Goal: Task Accomplishment & Management: Manage account settings

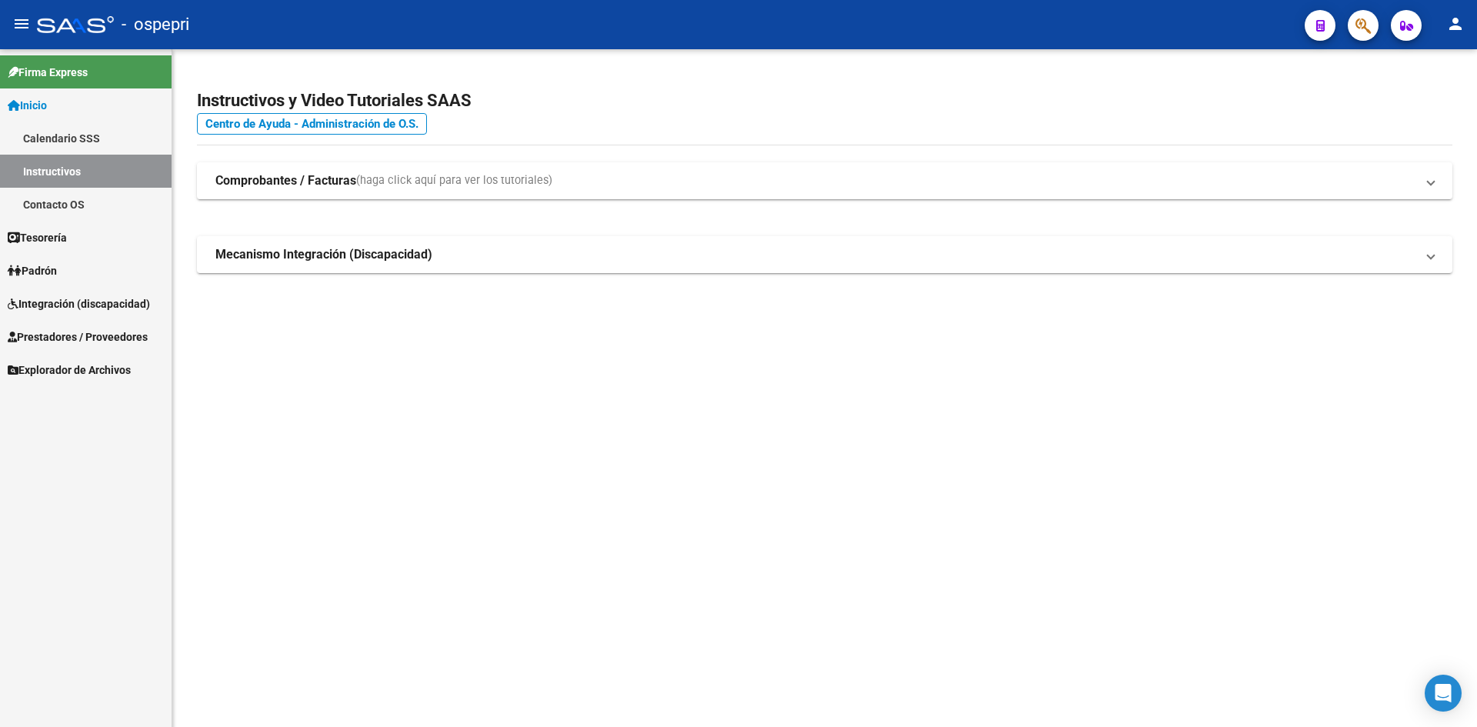
click at [1459, 28] on mat-icon "person" at bounding box center [1455, 24] width 18 height 18
click at [1447, 55] on button "person Mi Perfil" at bounding box center [1424, 64] width 94 height 37
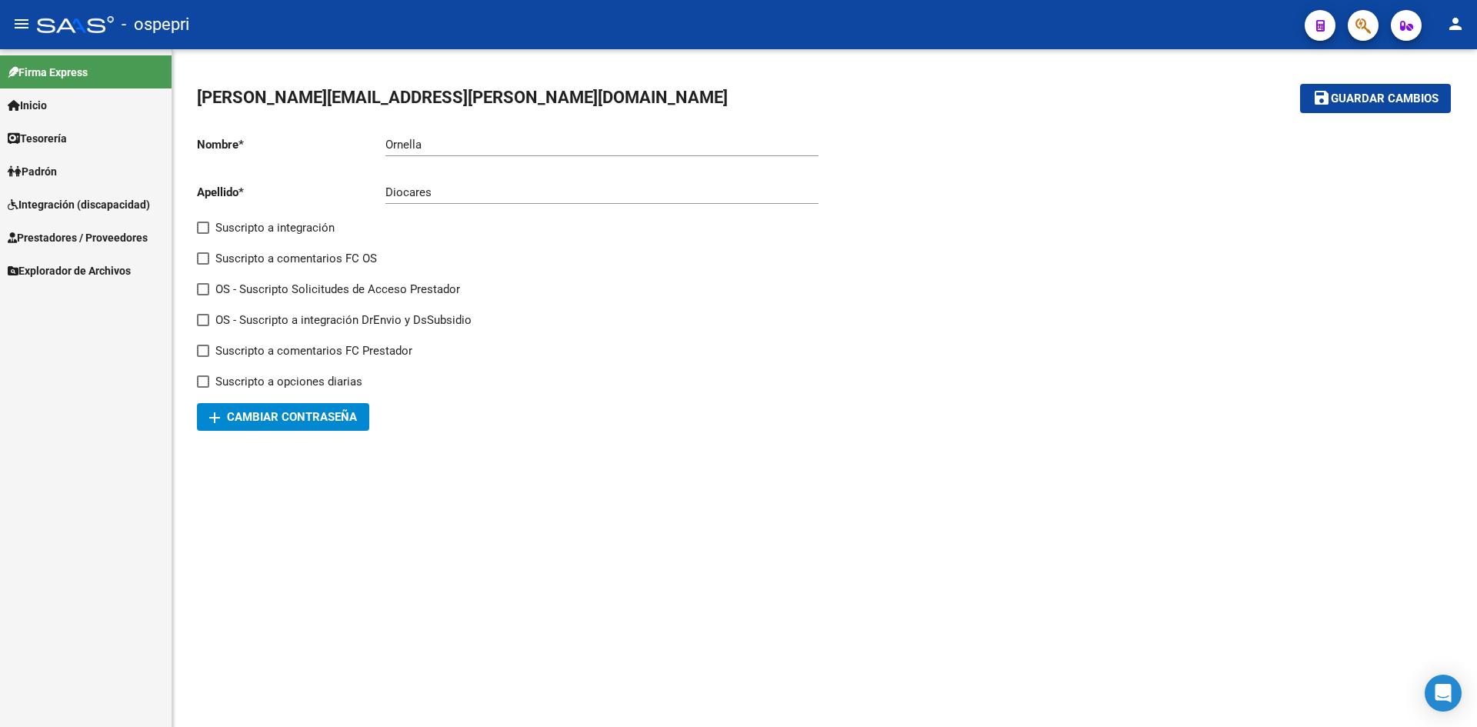
click at [80, 244] on span "Prestadores / Proveedores" at bounding box center [78, 237] width 140 height 17
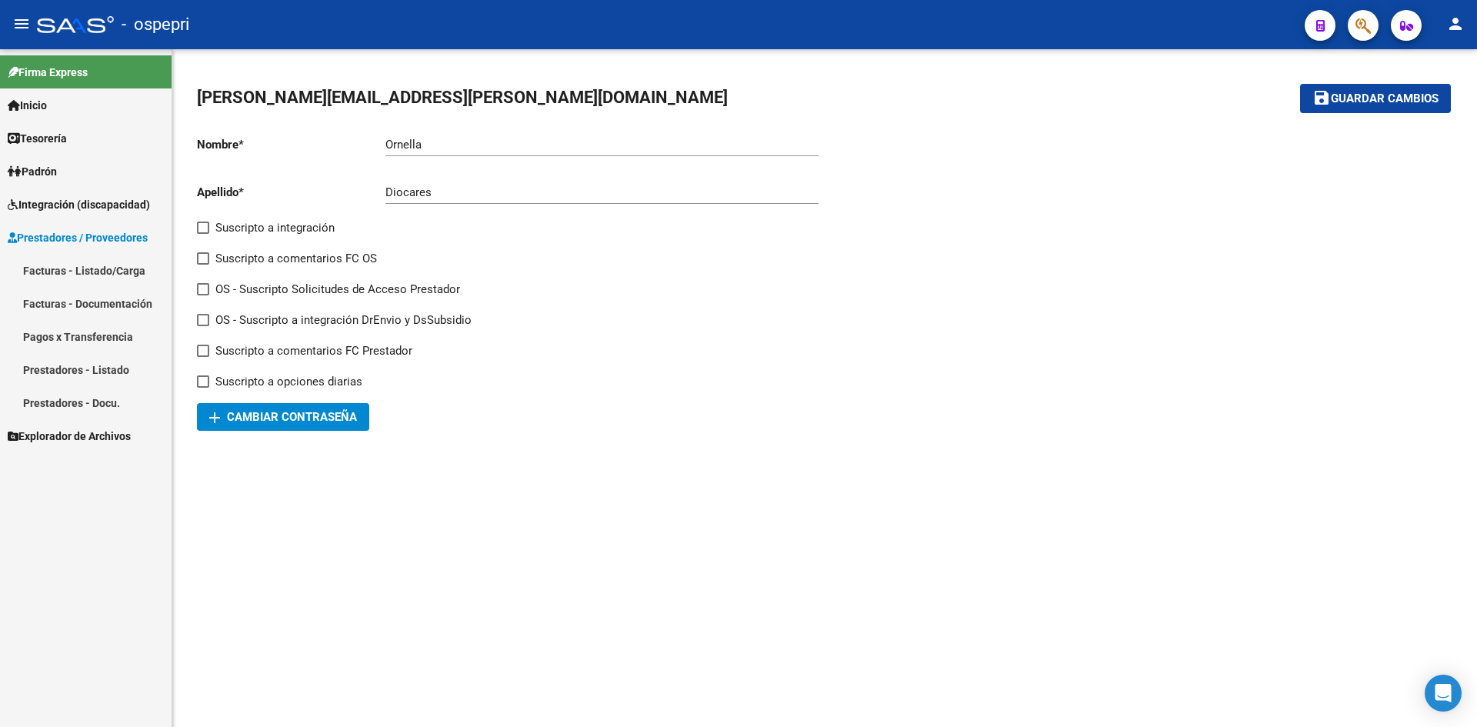
click at [109, 372] on link "Prestadores - Listado" at bounding box center [86, 369] width 172 height 33
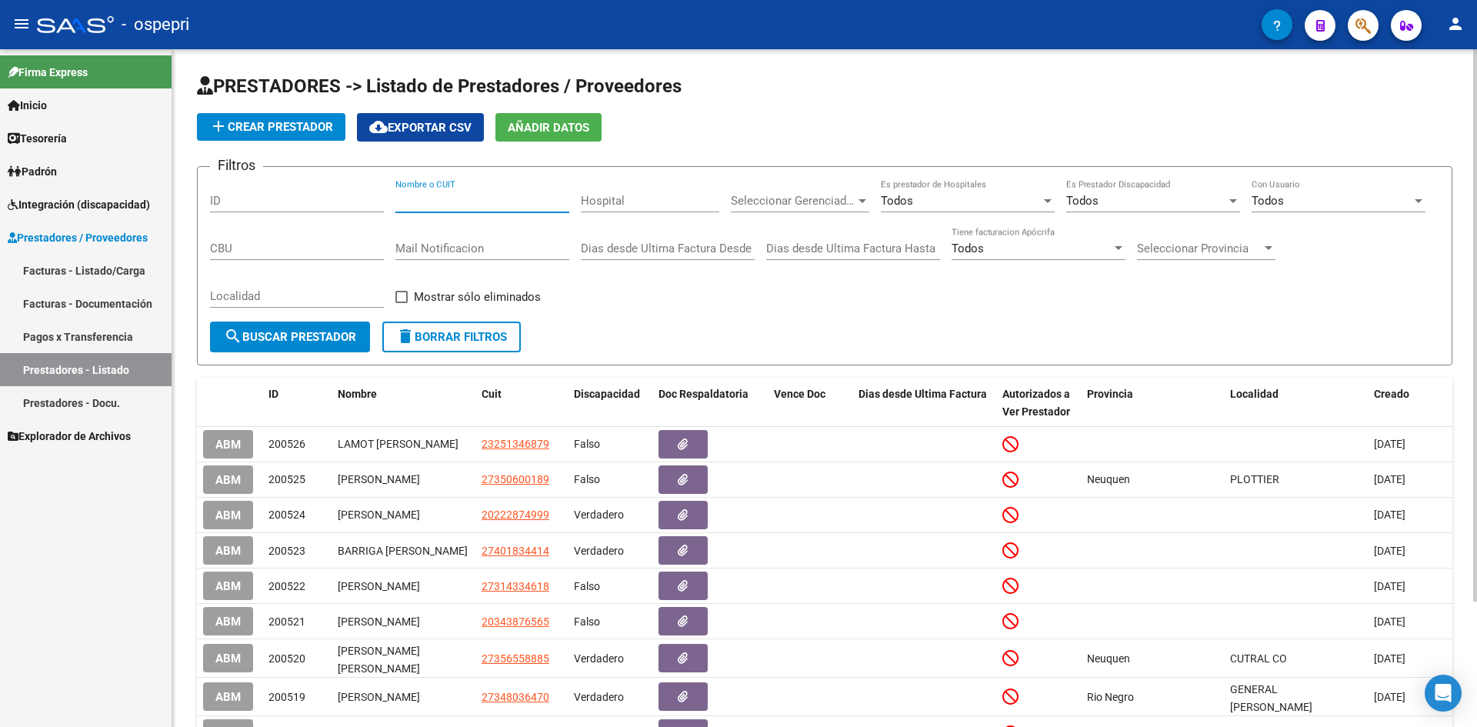
click at [464, 194] on input "Nombre o CUIT" at bounding box center [482, 201] width 174 height 14
paste input "27-28485618.5"
click at [471, 200] on input "27-28485618.5" at bounding box center [482, 201] width 174 height 14
click at [412, 197] on input "27-284856185" at bounding box center [482, 201] width 174 height 14
type input "27284856185"
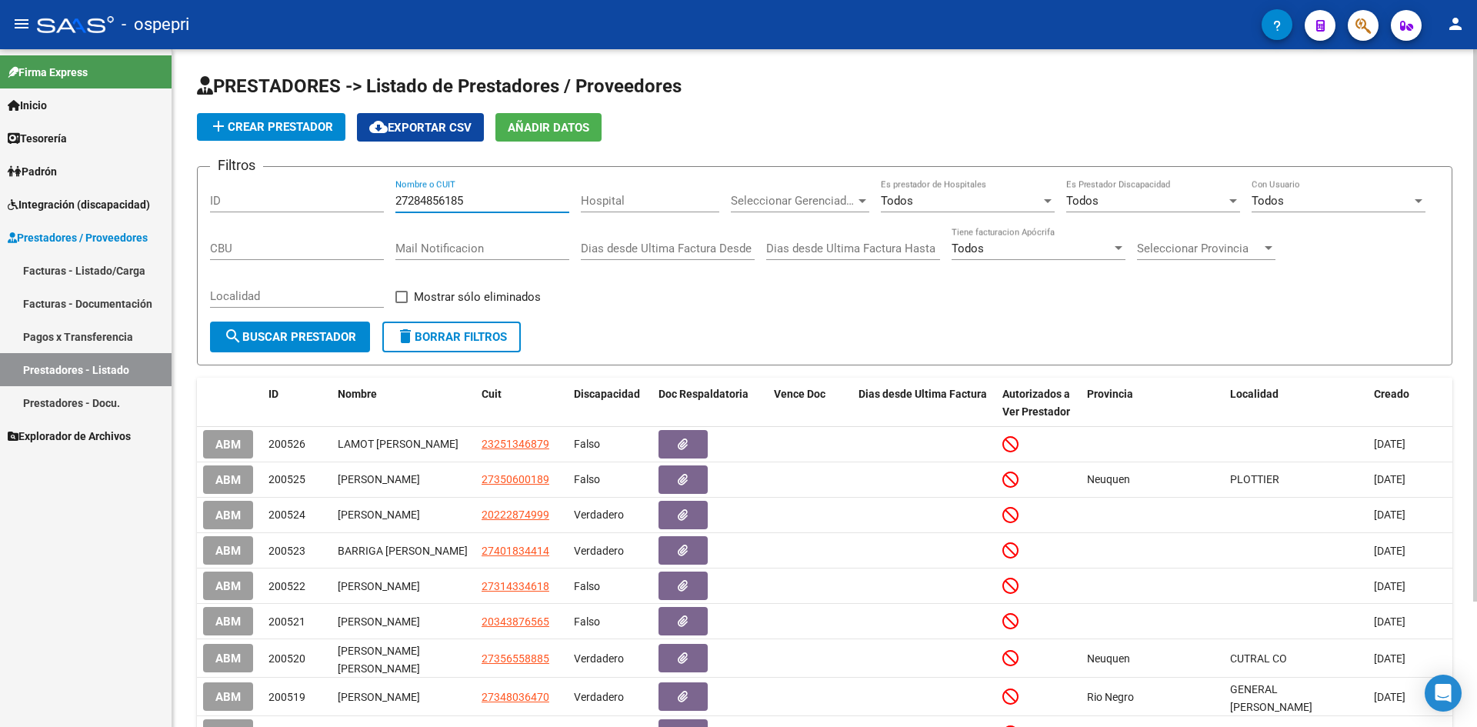
click at [339, 346] on button "search Buscar Prestador" at bounding box center [290, 337] width 160 height 31
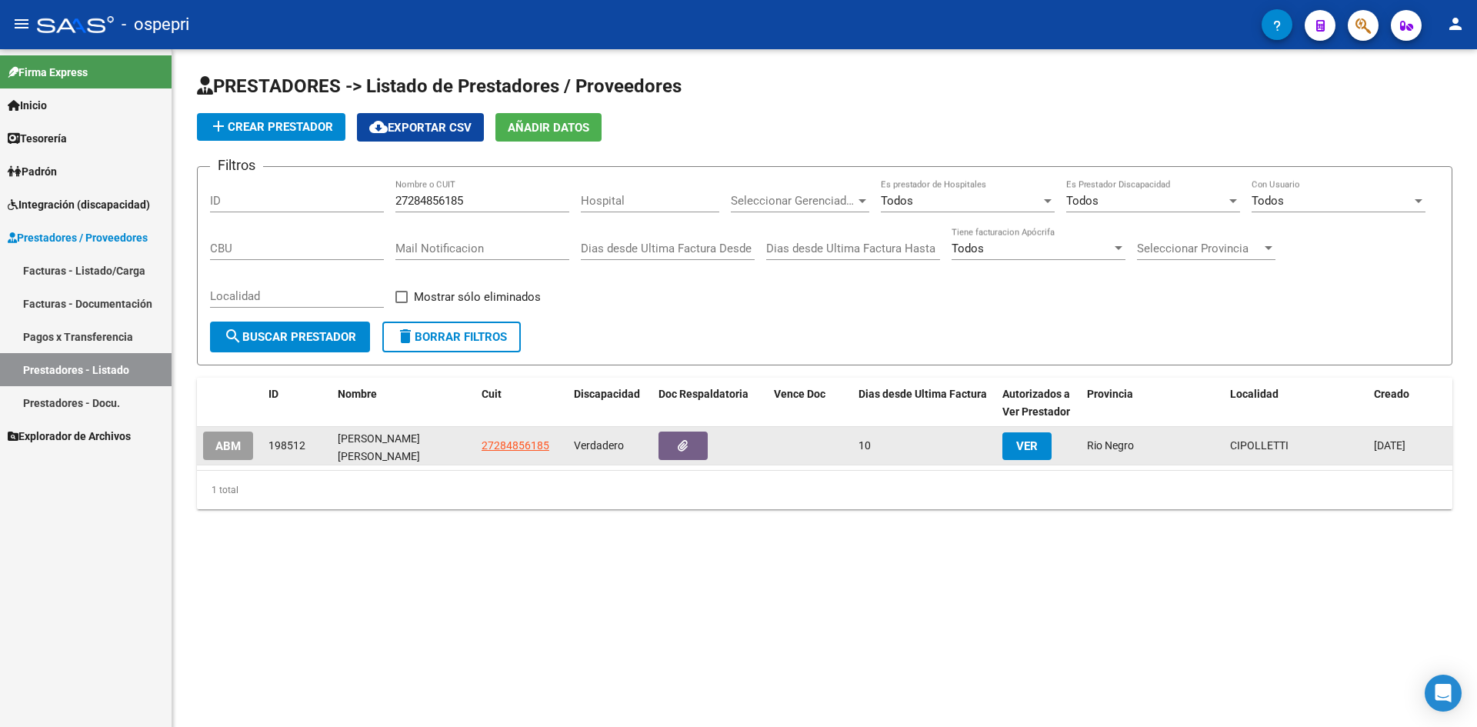
click at [1028, 446] on span "VER" at bounding box center [1027, 446] width 22 height 14
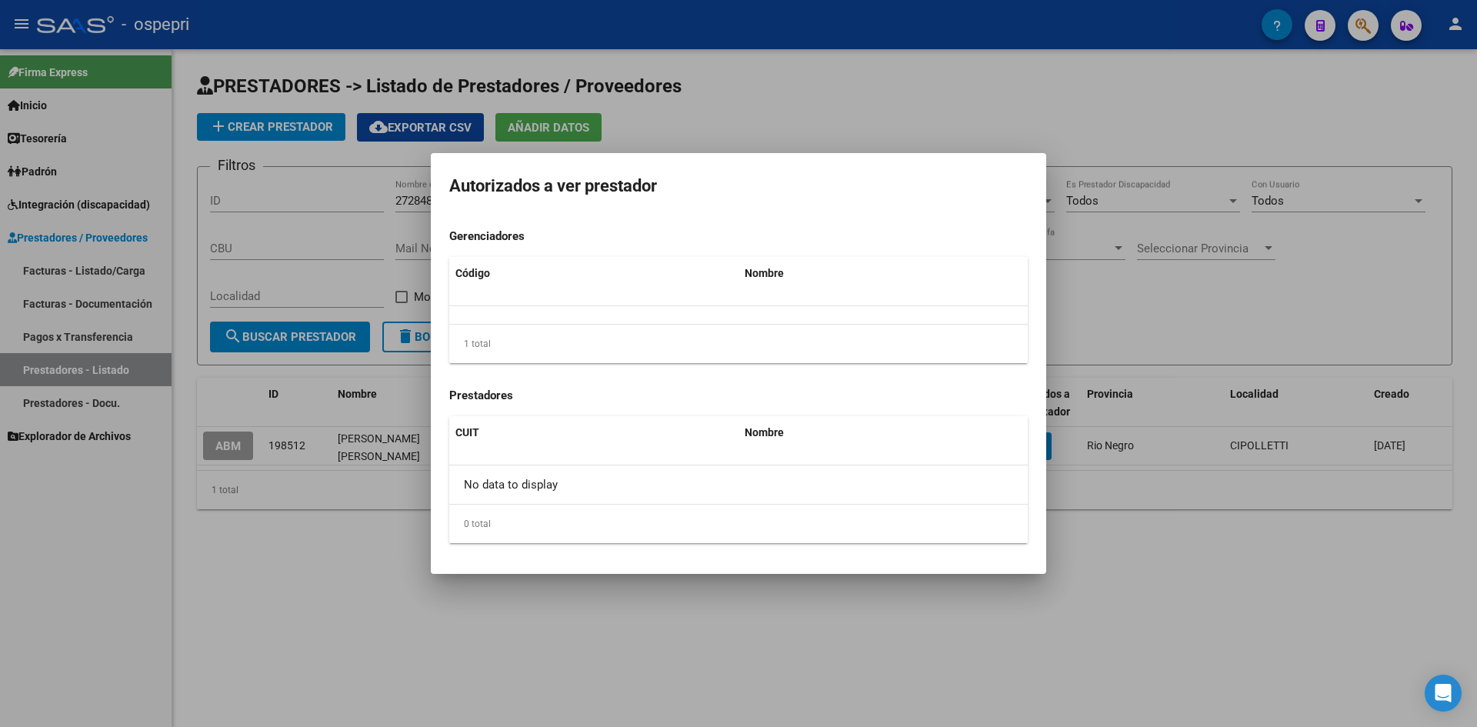
click at [1129, 552] on div at bounding box center [738, 363] width 1477 height 727
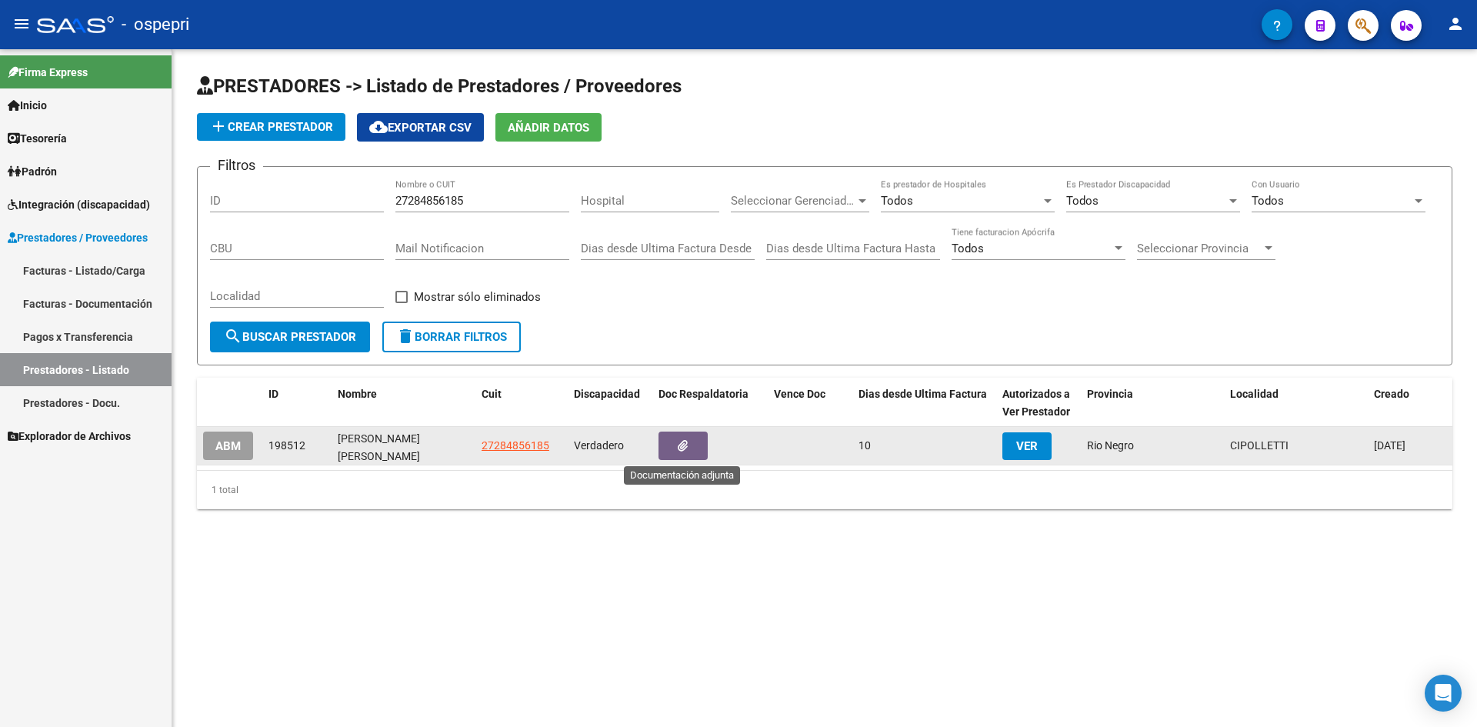
click at [684, 453] on span "button" at bounding box center [683, 446] width 10 height 14
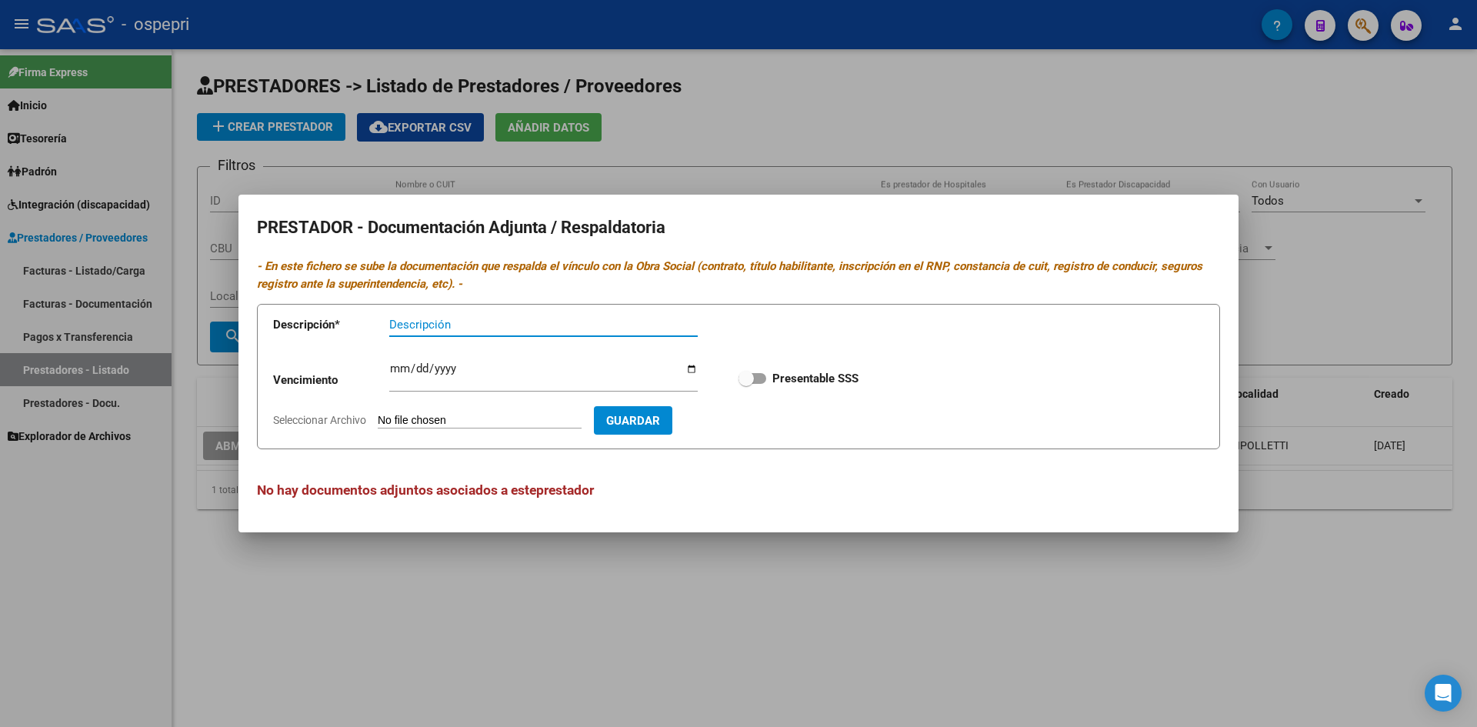
click at [755, 635] on div at bounding box center [738, 363] width 1477 height 727
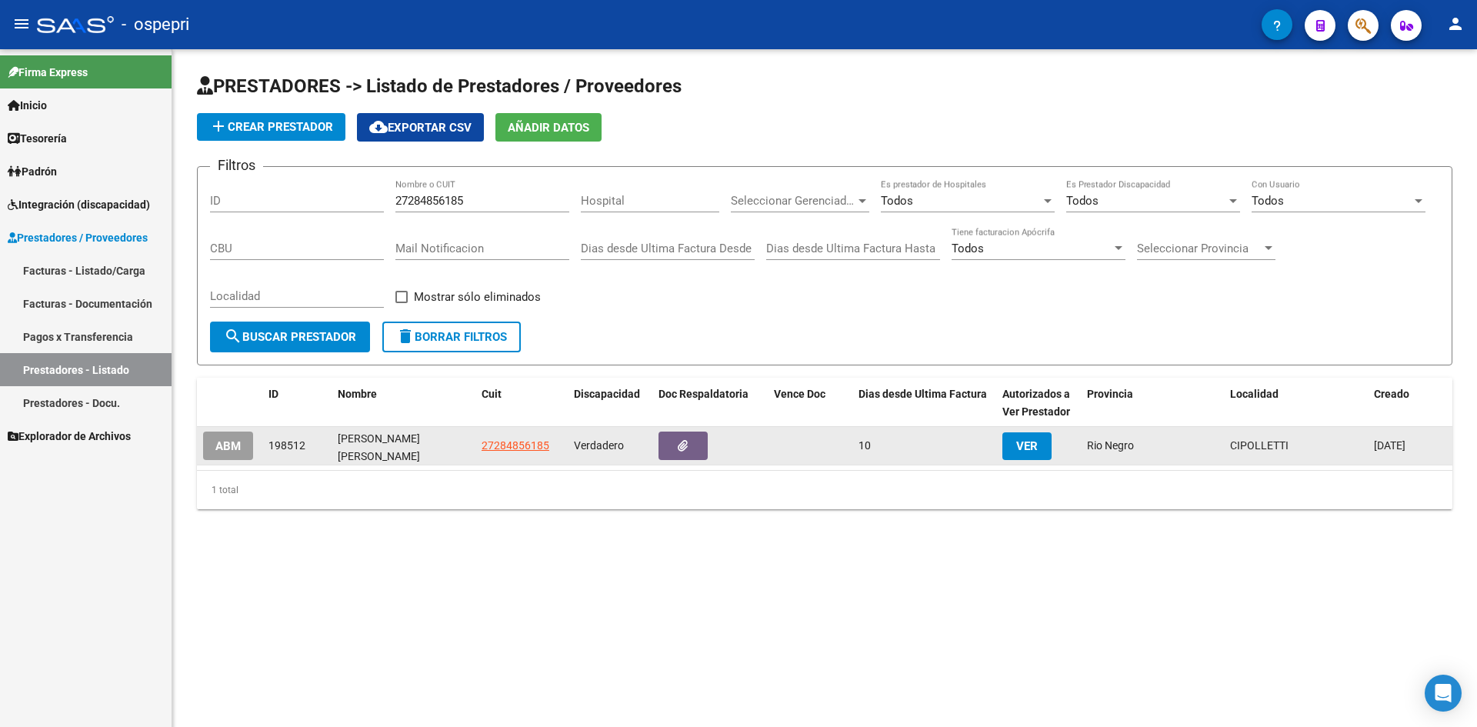
click at [248, 448] on button "ABM" at bounding box center [228, 446] width 50 height 28
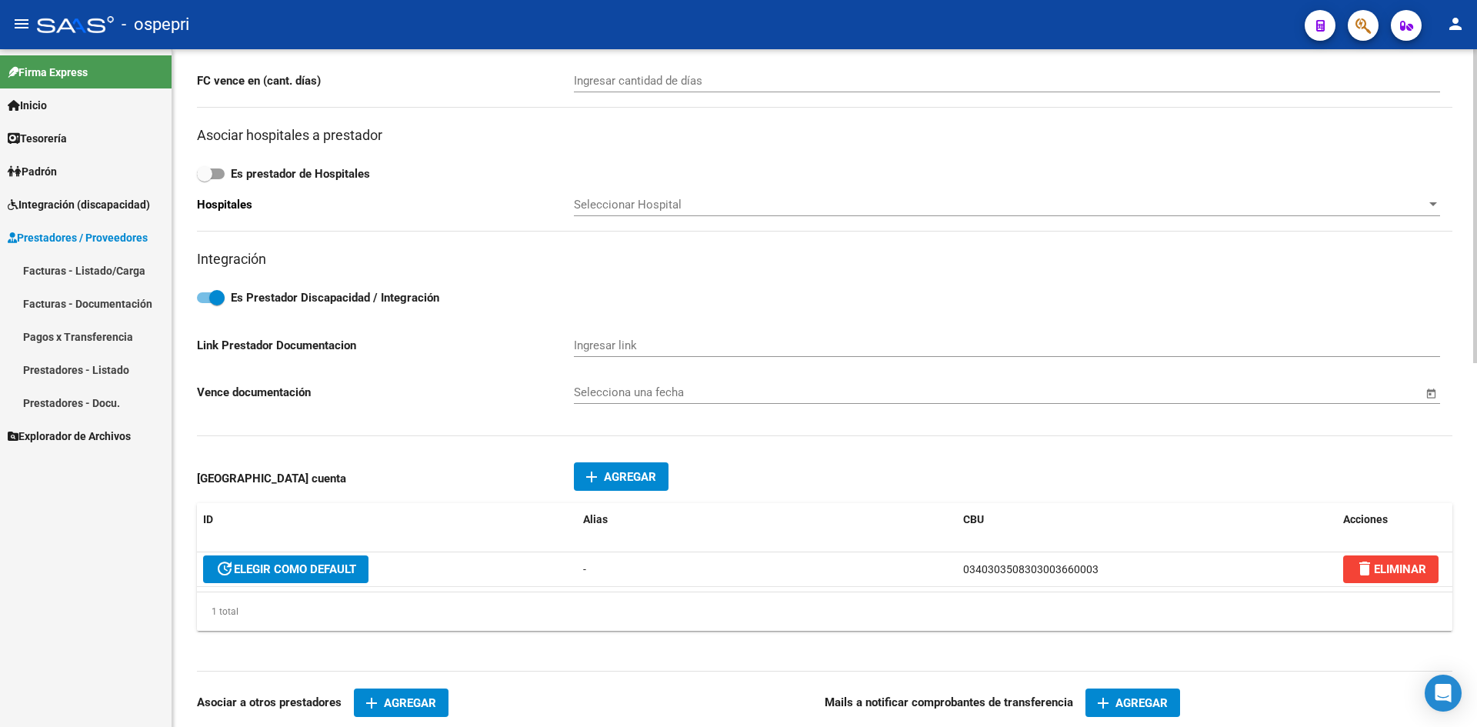
scroll to position [785, 0]
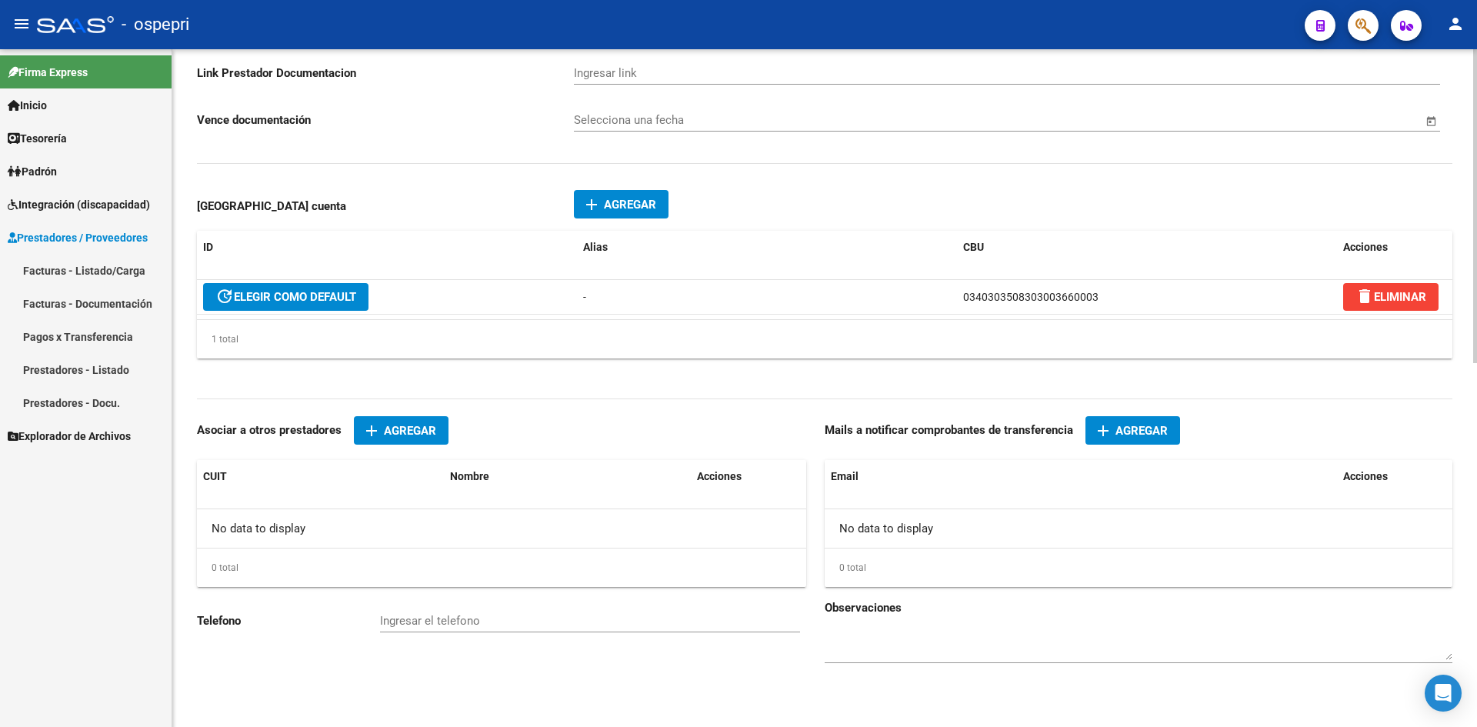
click at [1136, 429] on span "Agregar" at bounding box center [1142, 431] width 52 height 14
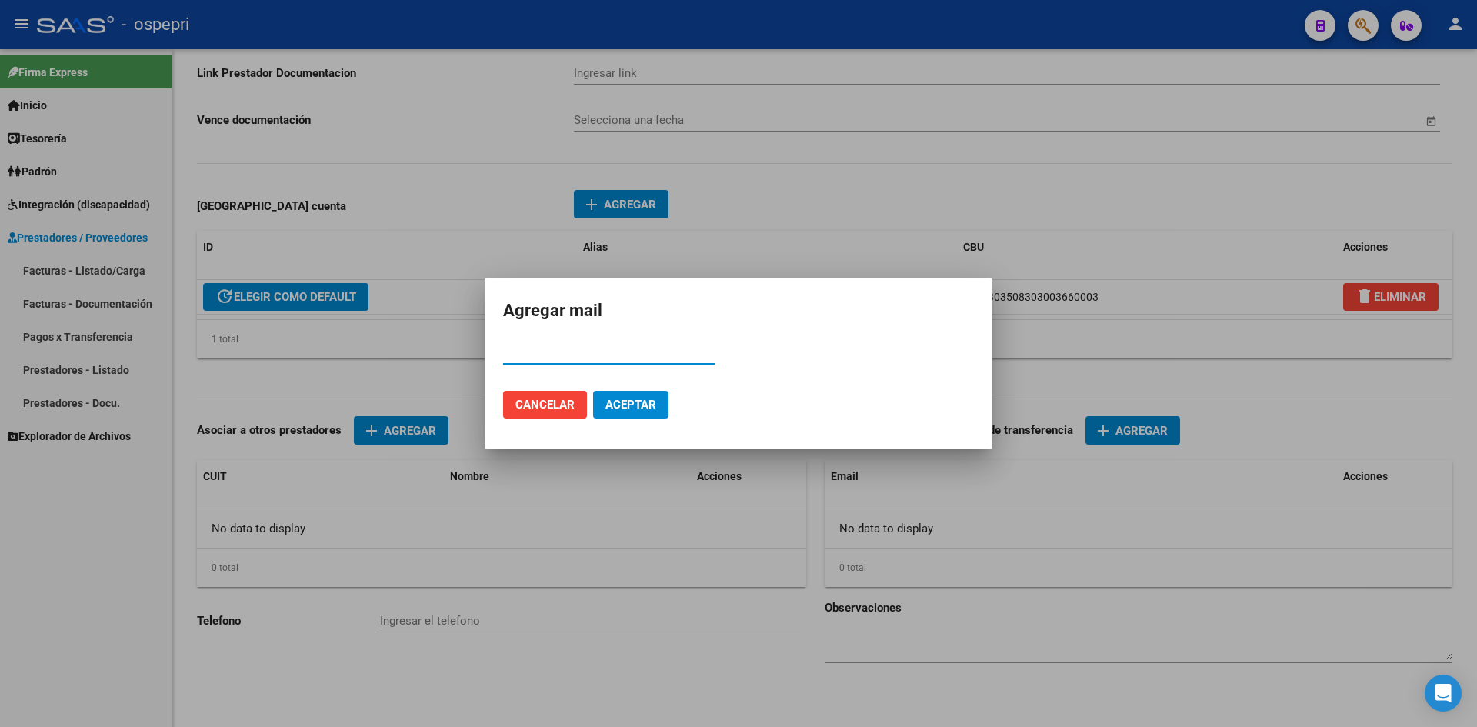
paste input "[EMAIL_ADDRESS][DOMAIN_NAME]"
type input "[EMAIL_ADDRESS][DOMAIN_NAME]"
click at [570, 407] on span "Cancelar" at bounding box center [544, 405] width 59 height 14
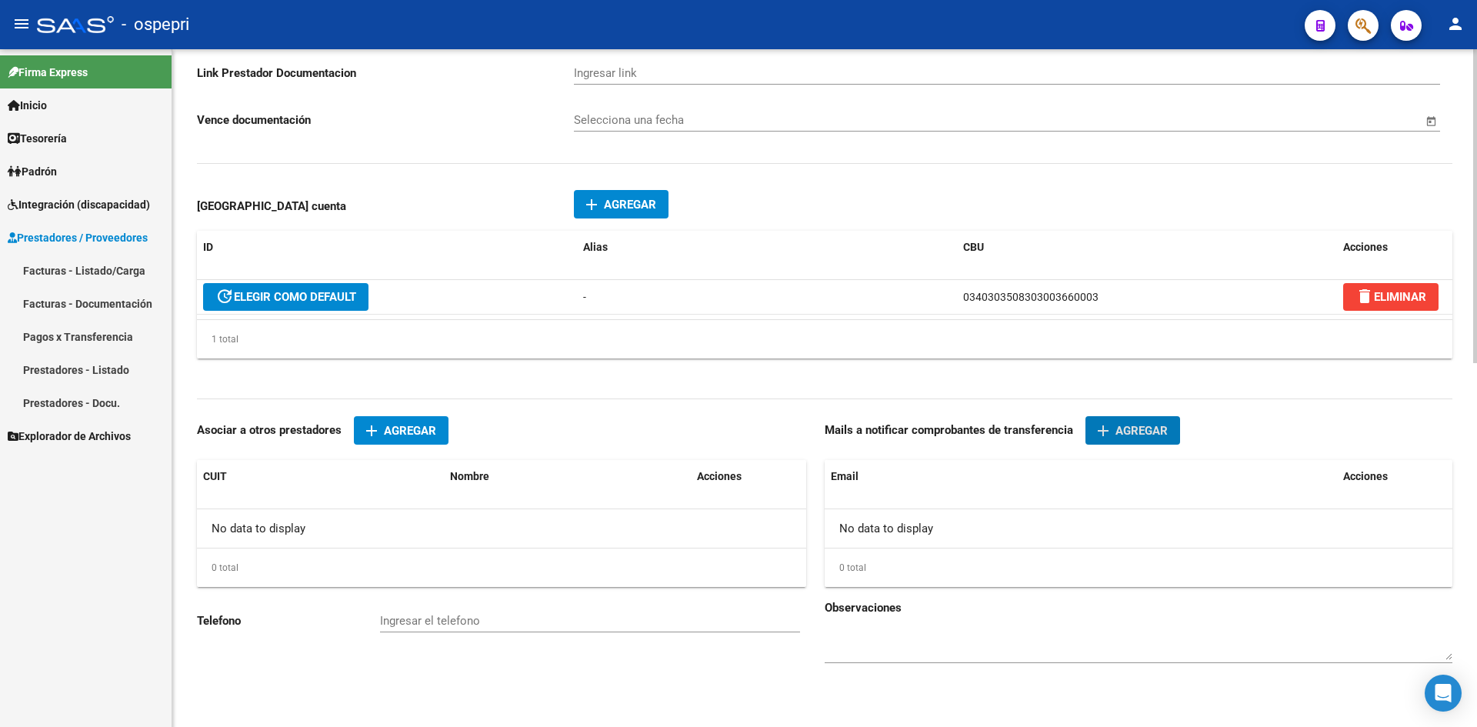
click at [1118, 427] on span "Agregar" at bounding box center [1142, 431] width 52 height 14
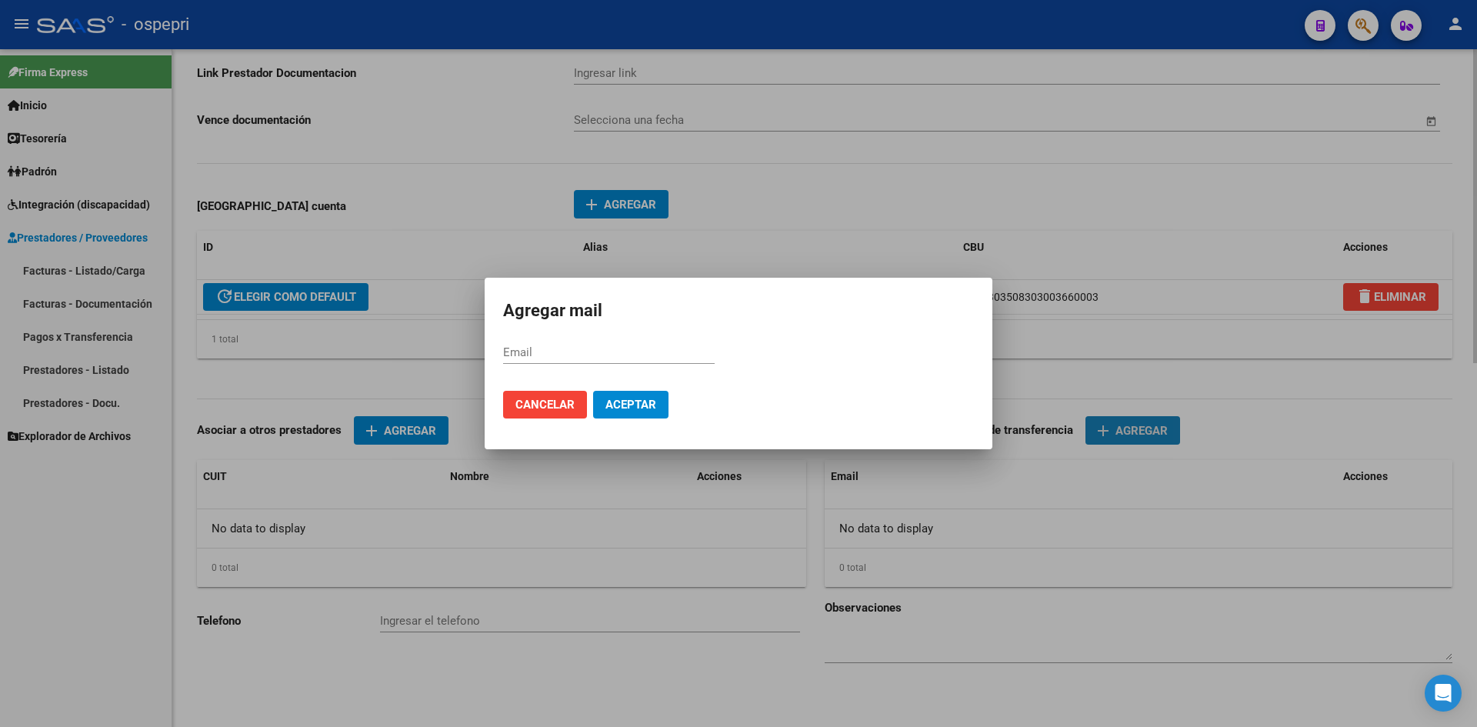
paste input "[EMAIL_ADDRESS][DOMAIN_NAME]"
type input "[EMAIL_ADDRESS][DOMAIN_NAME]"
click at [622, 408] on span "Aceptar" at bounding box center [630, 405] width 51 height 14
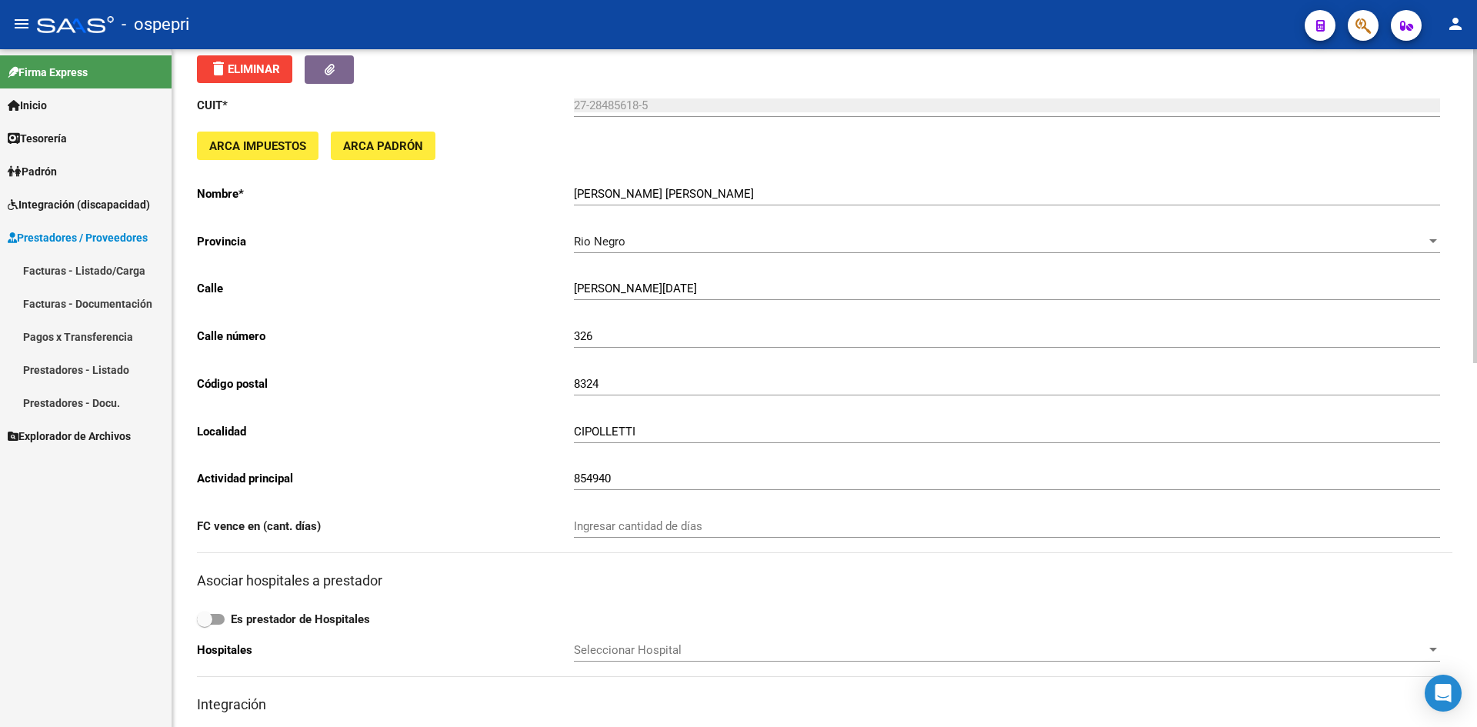
scroll to position [0, 0]
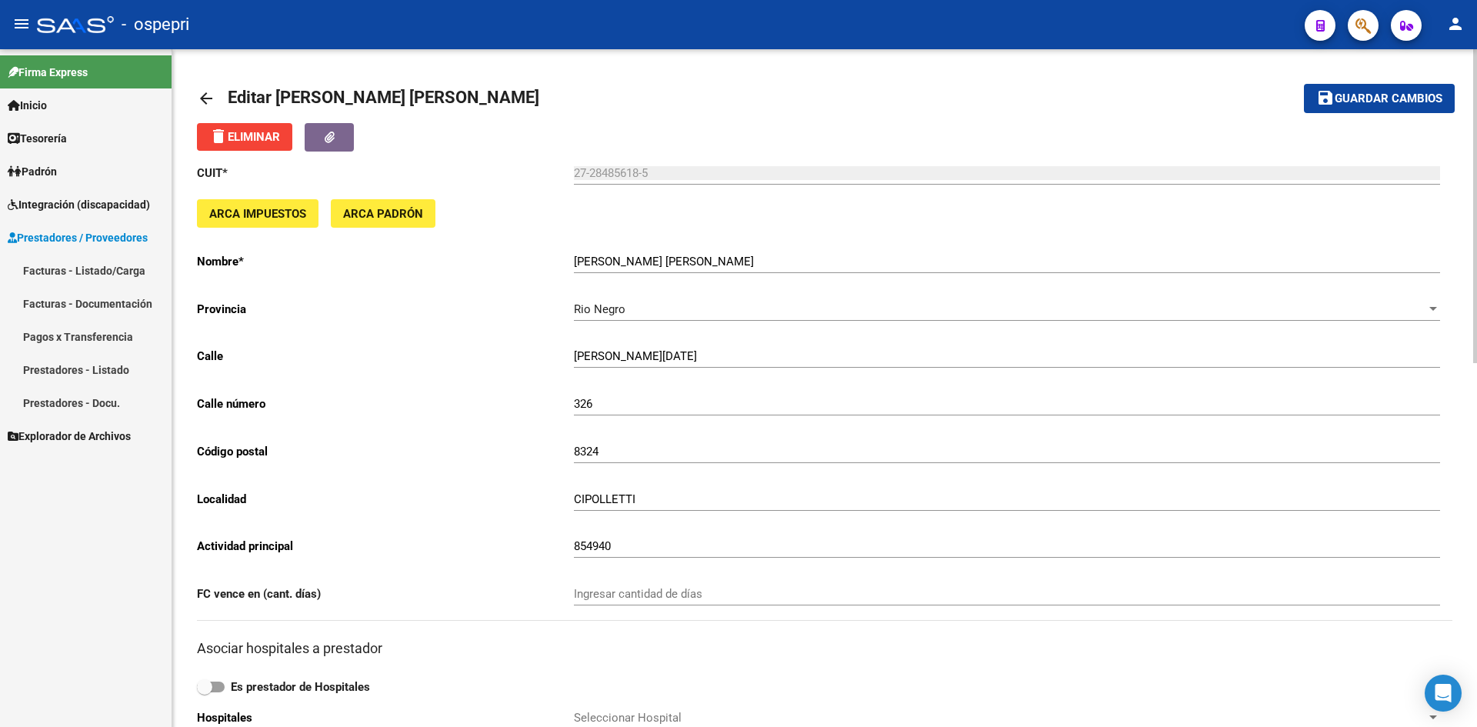
click at [1383, 102] on span "Guardar cambios" at bounding box center [1389, 99] width 108 height 14
click at [213, 91] on mat-icon "arrow_back" at bounding box center [206, 98] width 18 height 18
